Goal: Information Seeking & Learning: Learn about a topic

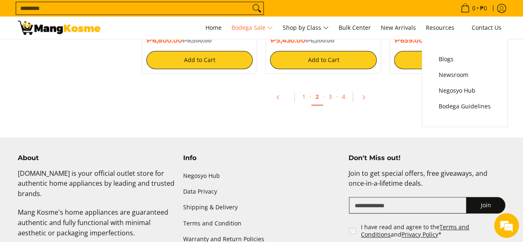
scroll to position [1861, 0]
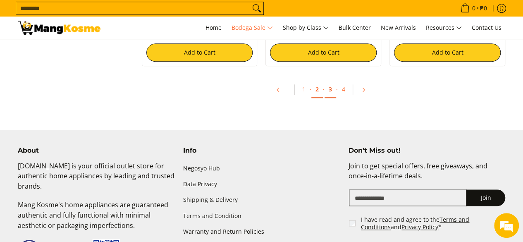
click at [331, 89] on link "3" at bounding box center [331, 89] width 12 height 17
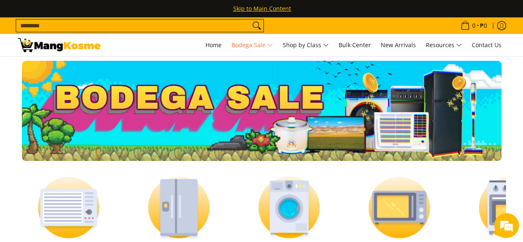
click at [500, 196] on img at bounding box center [510, 207] width 102 height 77
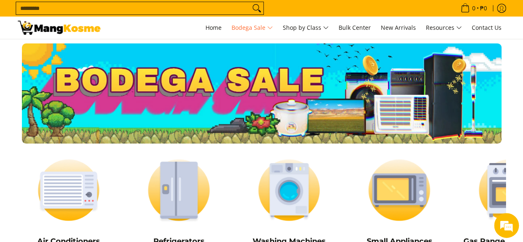
click at [61, 189] on img at bounding box center [69, 190] width 102 height 77
click at [185, 192] on img at bounding box center [179, 190] width 102 height 77
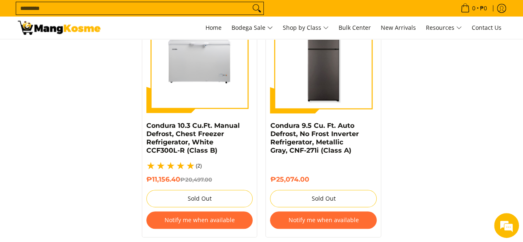
scroll to position [1861, 0]
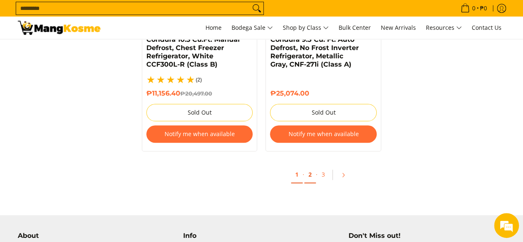
click at [310, 166] on link "2" at bounding box center [310, 174] width 12 height 17
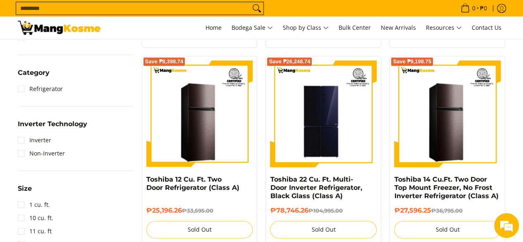
scroll to position [372, 0]
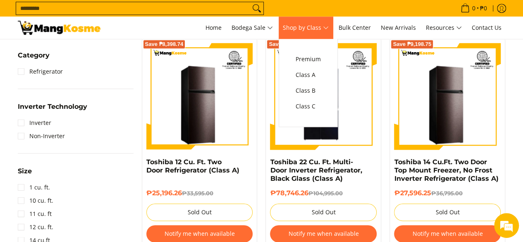
click at [325, 28] on span "Shop by Class" at bounding box center [306, 28] width 46 height 10
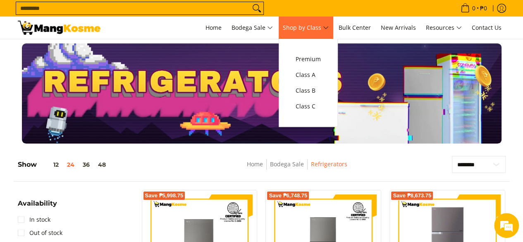
click at [325, 28] on span "Shop by Class" at bounding box center [306, 28] width 46 height 10
click at [321, 105] on span "Class C" at bounding box center [308, 106] width 25 height 10
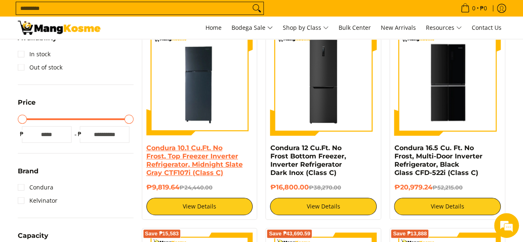
click at [203, 160] on link "Condura 10.1 Cu.Ft. No Frost, Top Freezer Inverter Refrigerator, Midnight Slate…" at bounding box center [194, 160] width 96 height 33
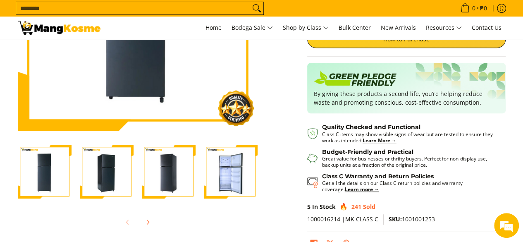
scroll to position [165, 0]
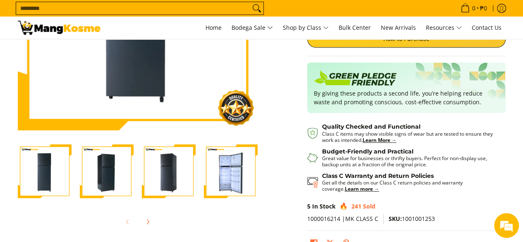
click at [115, 162] on img "Condura 10.1 Cu.Ft. No Frost, Top Freezer Inverter Refrigerator, Midnight Slate…" at bounding box center [107, 171] width 54 height 54
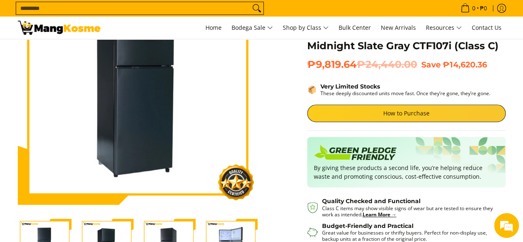
scroll to position [124, 0]
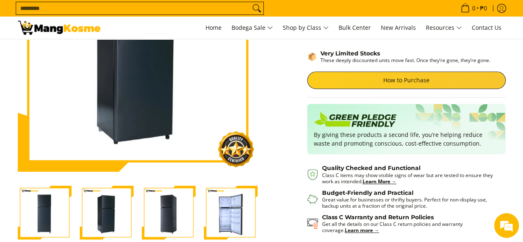
click at [168, 206] on img "Condura 10.1 Cu.Ft. No Frost, Top Freezer Inverter Refrigerator, Midnight Slate…" at bounding box center [169, 213] width 54 height 54
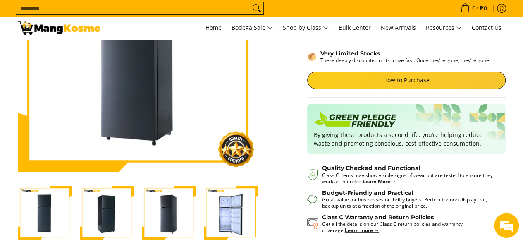
click at [239, 206] on img "Condura 10.1 Cu.Ft. No Frost, Top Freezer Inverter Refrigerator, Midnight Slate…" at bounding box center [231, 213] width 54 height 54
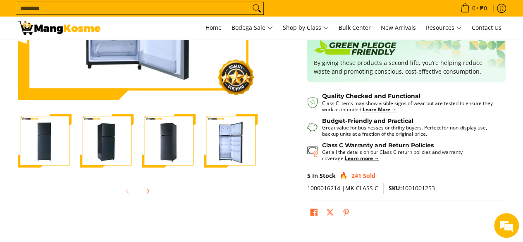
scroll to position [207, 0]
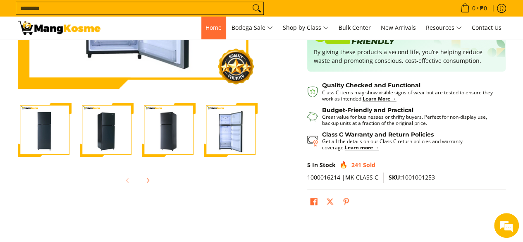
click at [216, 29] on span "Home" at bounding box center [214, 28] width 16 height 8
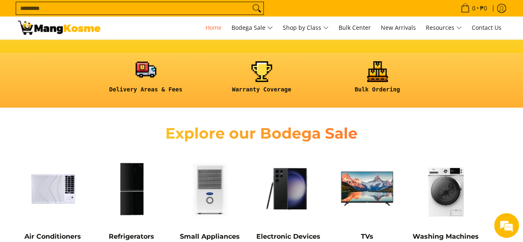
scroll to position [0, 328]
click at [160, 85] on link at bounding box center [146, 80] width 108 height 38
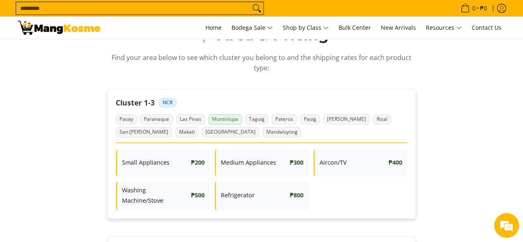
click at [223, 118] on span "Muntinlupa" at bounding box center [225, 119] width 34 height 10
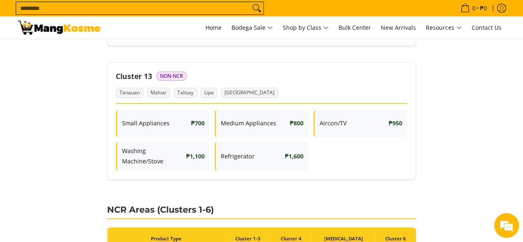
scroll to position [1282, 0]
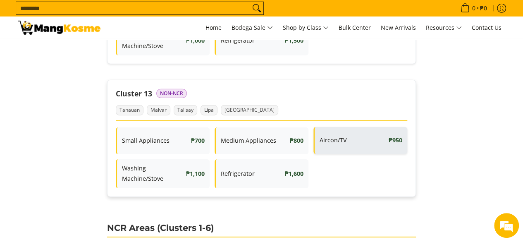
click at [356, 127] on div "Aircon/TV ₱950" at bounding box center [361, 140] width 94 height 27
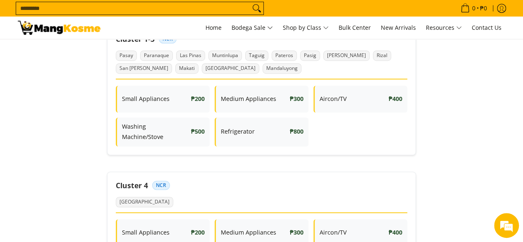
scroll to position [207, 0]
